Goal: Task Accomplishment & Management: Manage account settings

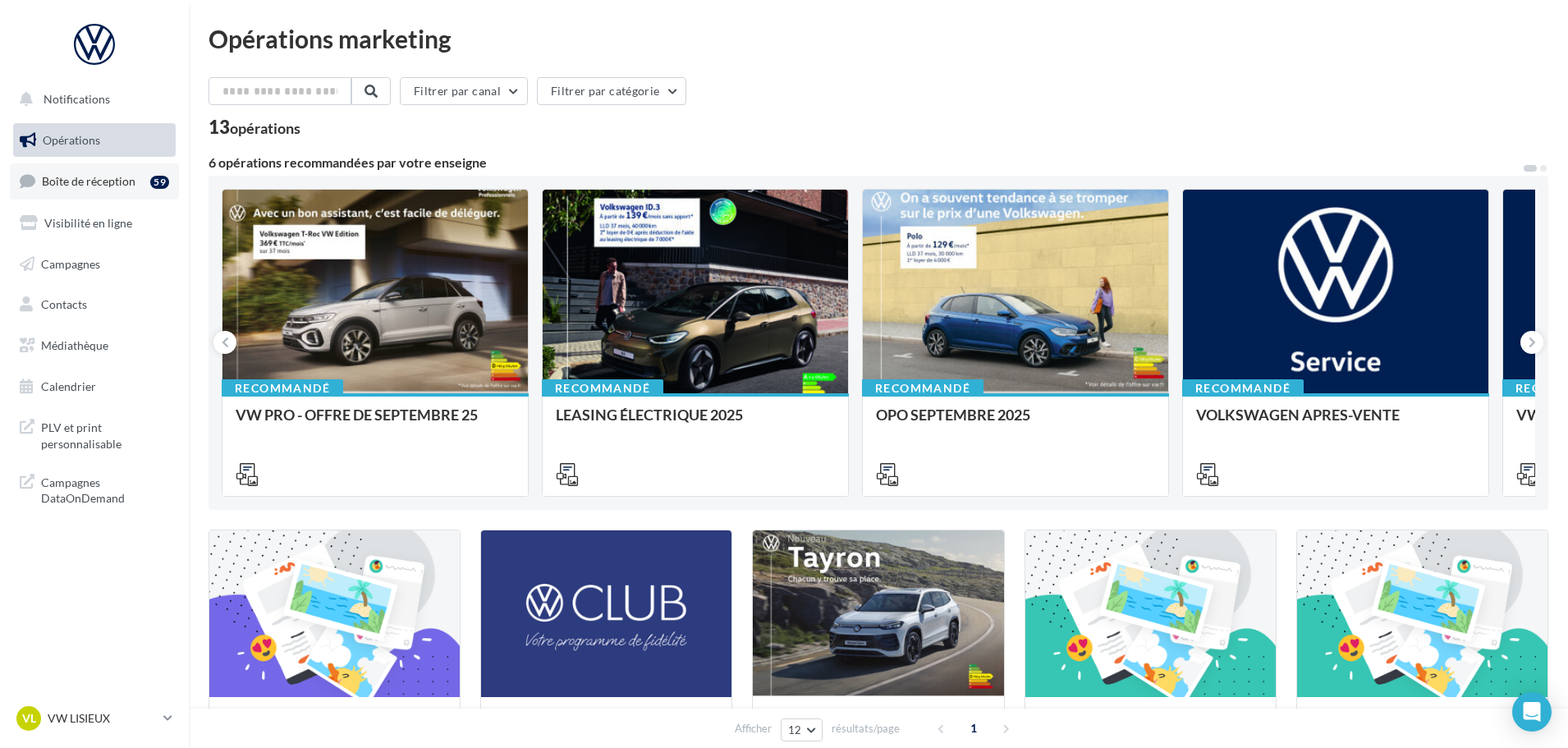
click at [144, 180] on link "Boîte de réception 59" at bounding box center [94, 181] width 169 height 35
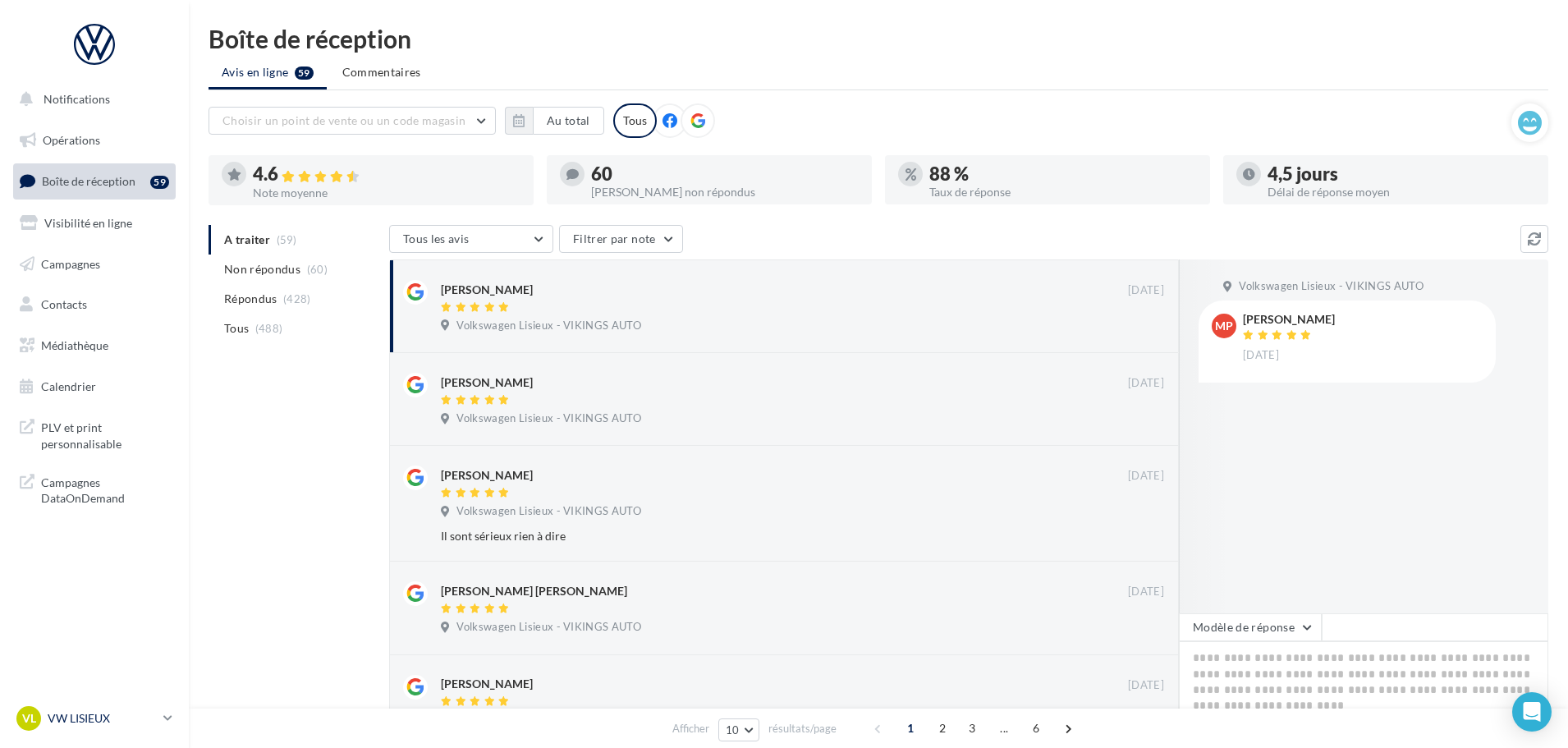
click at [125, 716] on p "VW LISIEUX" at bounding box center [102, 718] width 109 height 16
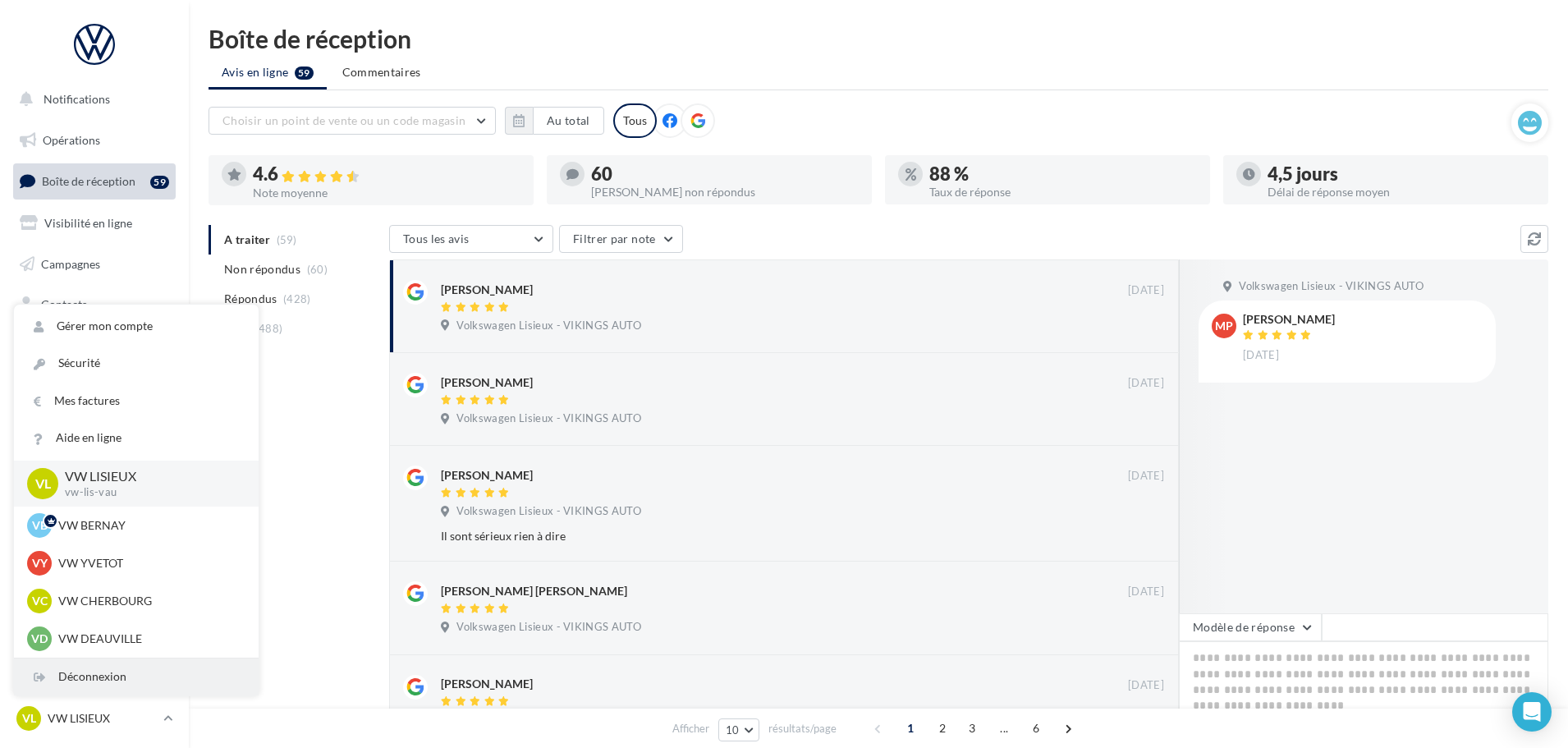
click at [124, 680] on div "Déconnexion" at bounding box center [136, 677] width 245 height 37
